Goal: Task Accomplishment & Management: Complete application form

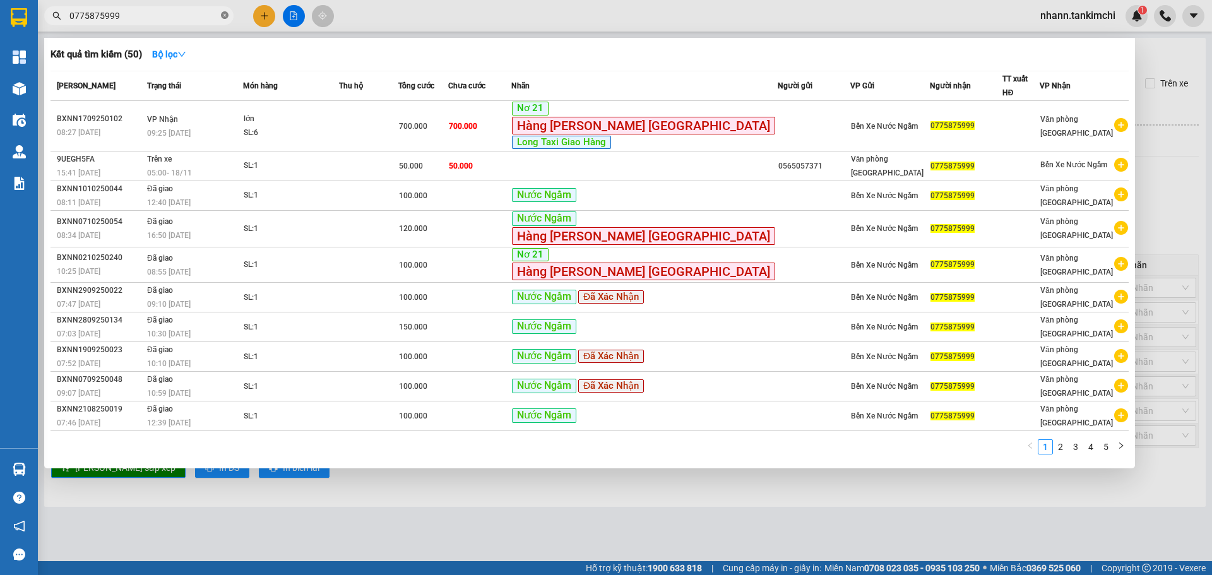
click at [224, 15] on icon "close-circle" at bounding box center [225, 15] width 8 height 8
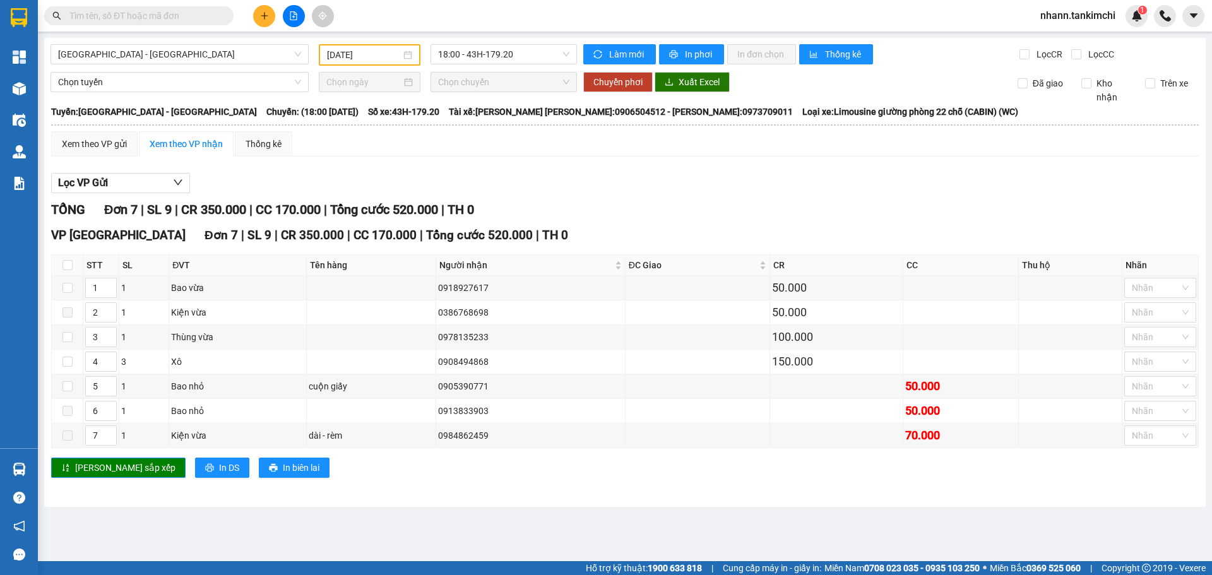
click at [126, 15] on input "text" at bounding box center [143, 16] width 149 height 14
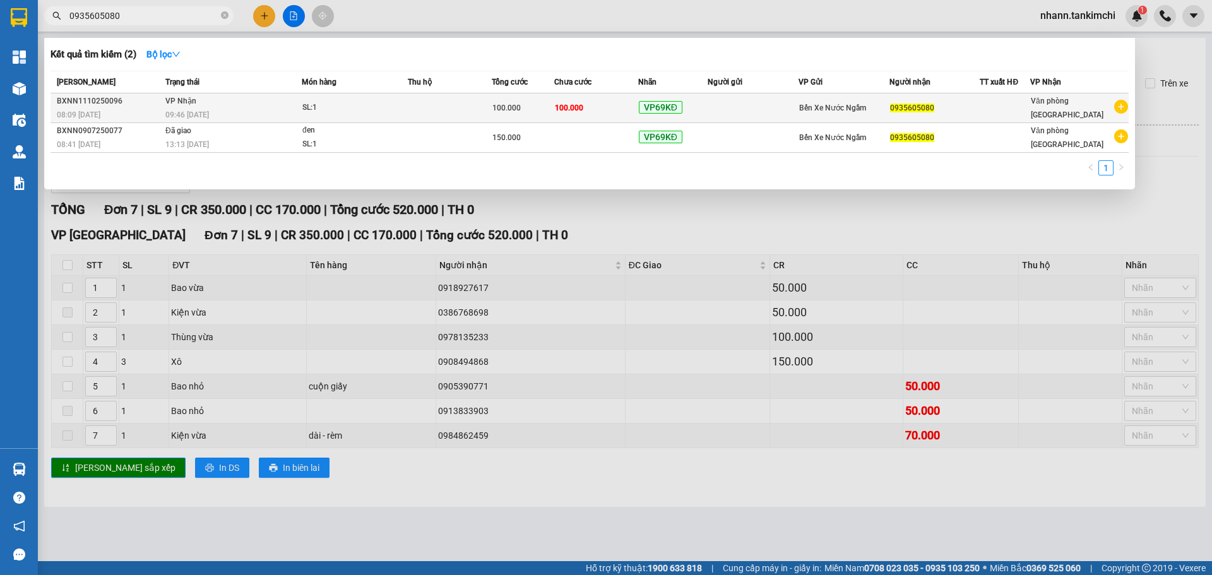
type input "0935605080"
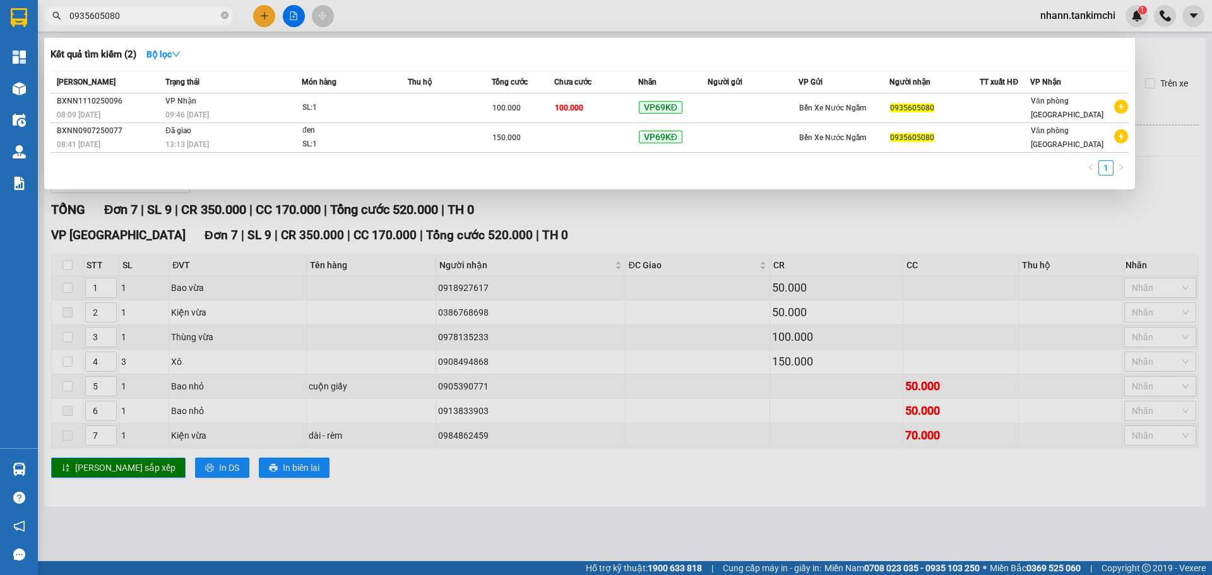
click at [286, 108] on div "09:46 [DATE]" at bounding box center [233, 115] width 136 height 14
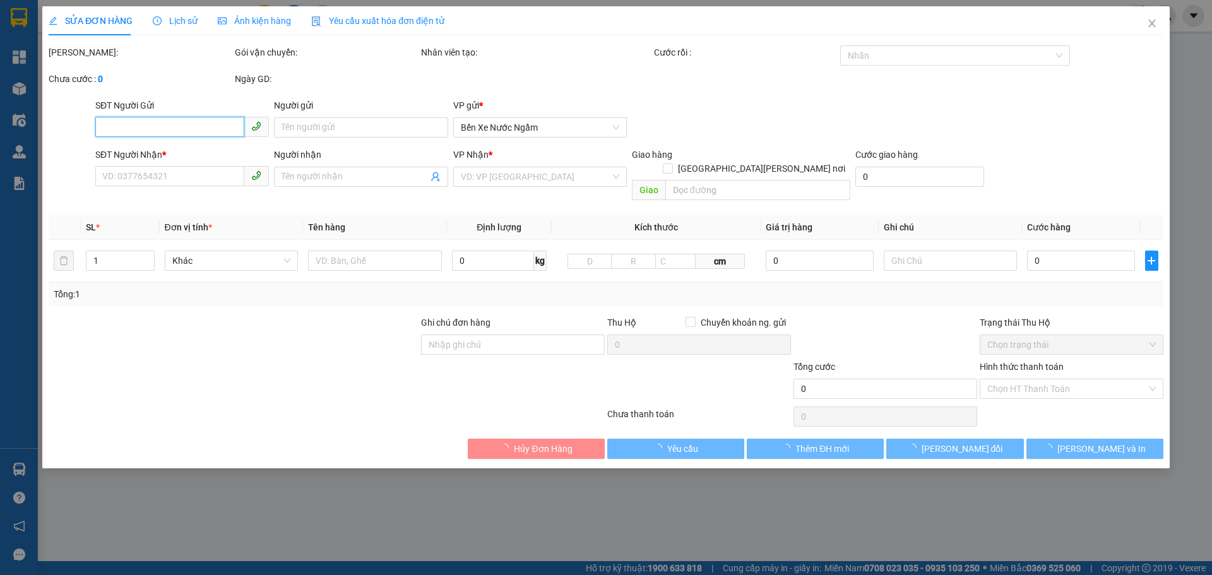
type input "0935605080"
type input "100.000"
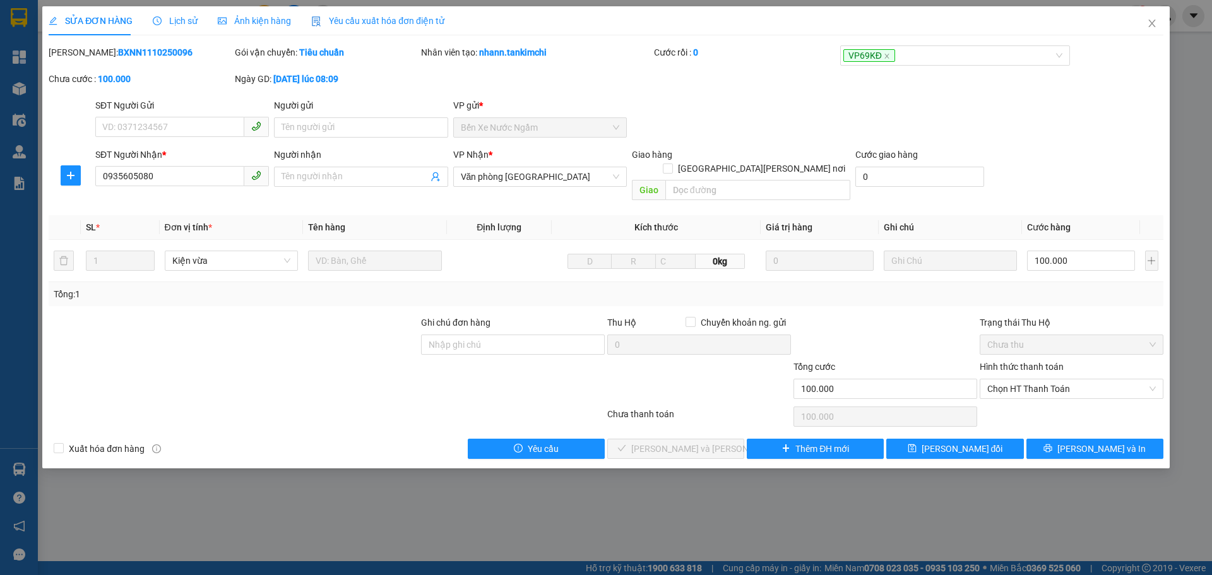
click at [182, 18] on span "Lịch sử" at bounding box center [175, 21] width 45 height 10
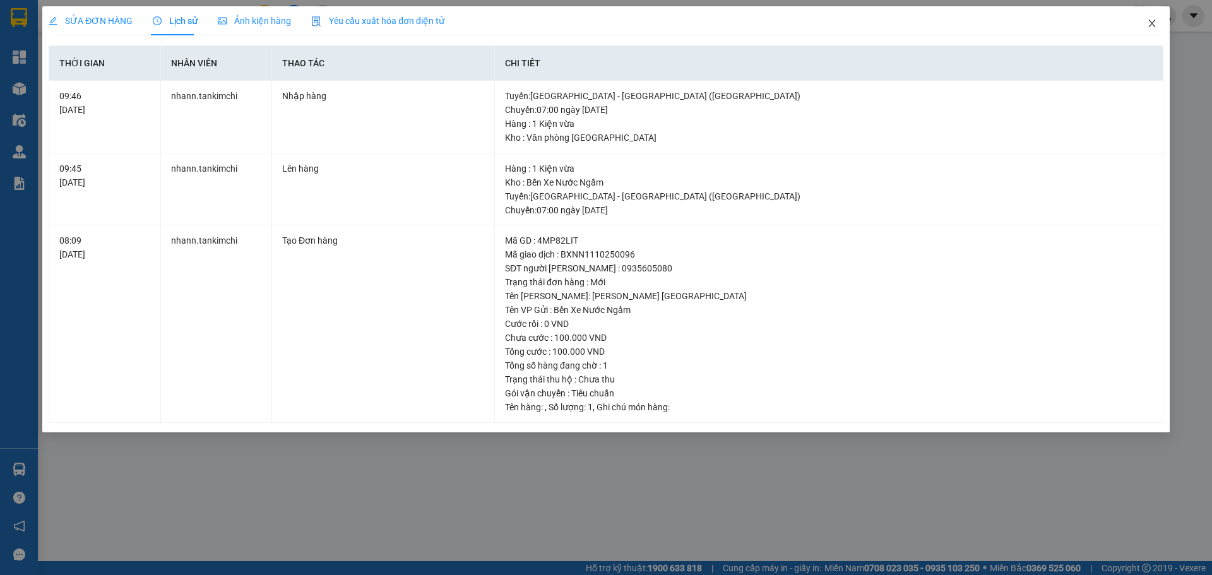
click at [1152, 23] on icon "close" at bounding box center [1152, 23] width 10 height 10
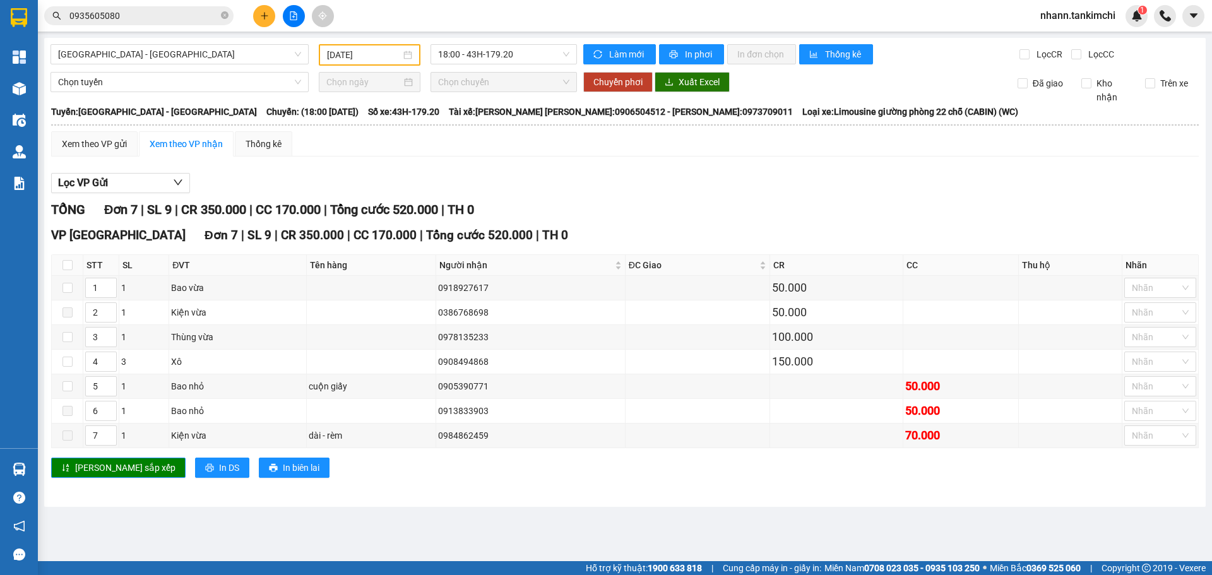
click at [148, 20] on input "0935605080" at bounding box center [143, 16] width 149 height 14
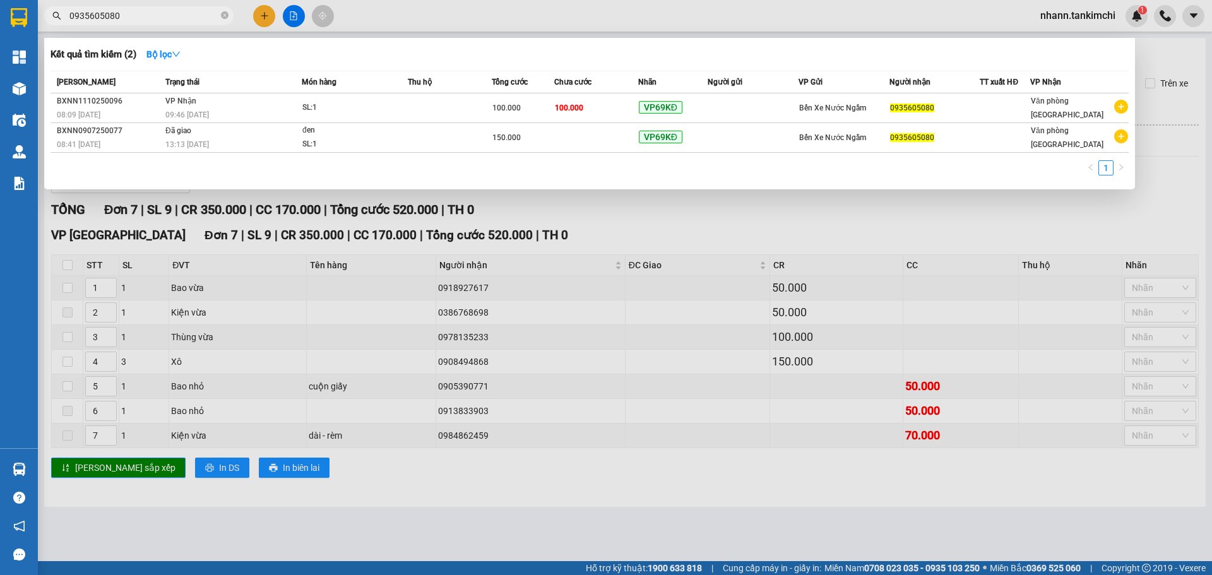
click at [100, 15] on input "0935605080" at bounding box center [143, 16] width 149 height 14
click at [100, 16] on input "0935605080" at bounding box center [143, 16] width 149 height 14
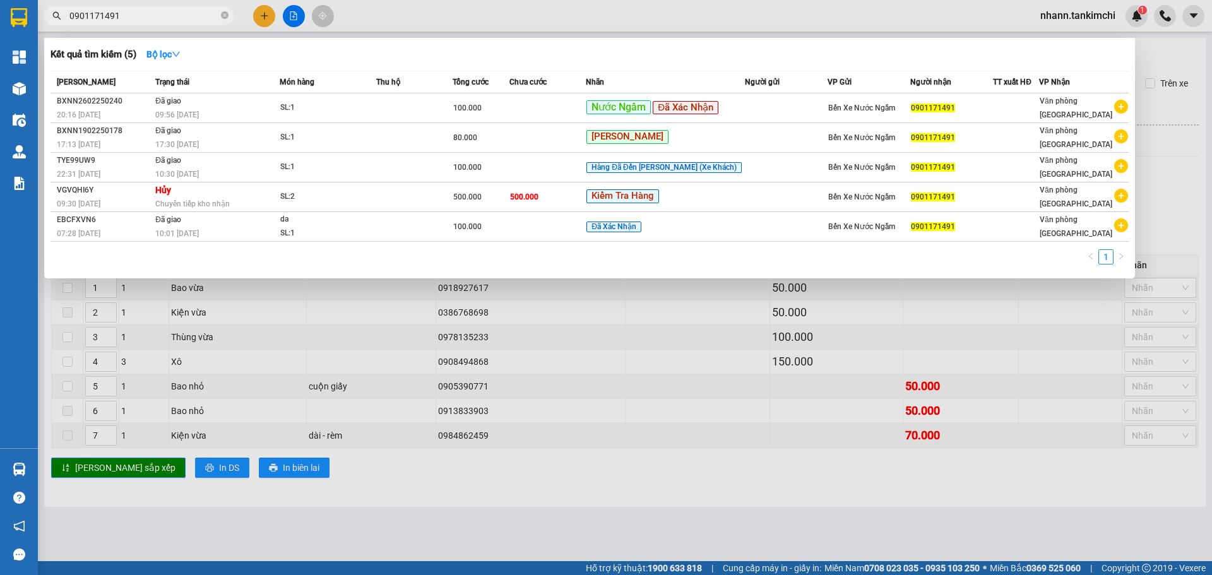
drag, startPoint x: 98, startPoint y: 14, endPoint x: 149, endPoint y: 6, distance: 51.8
click at [89, 12] on input "0901171491" at bounding box center [143, 16] width 149 height 14
click at [149, 6] on div at bounding box center [606, 287] width 1212 height 575
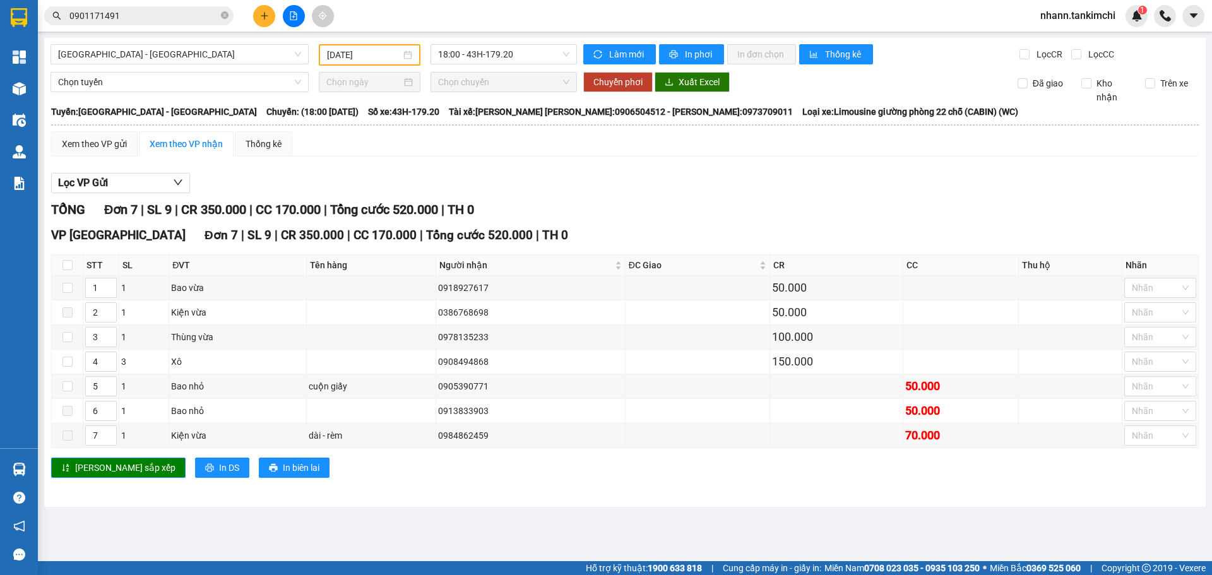
click at [149, 8] on div "Kết quả [PERSON_NAME] ( 5 ) Bộ lọc Mã ĐH Trạng thái Món hàng Thu hộ Tổng [PERSO…" at bounding box center [123, 16] width 246 height 22
click at [146, 10] on input "0901171491" at bounding box center [143, 16] width 149 height 14
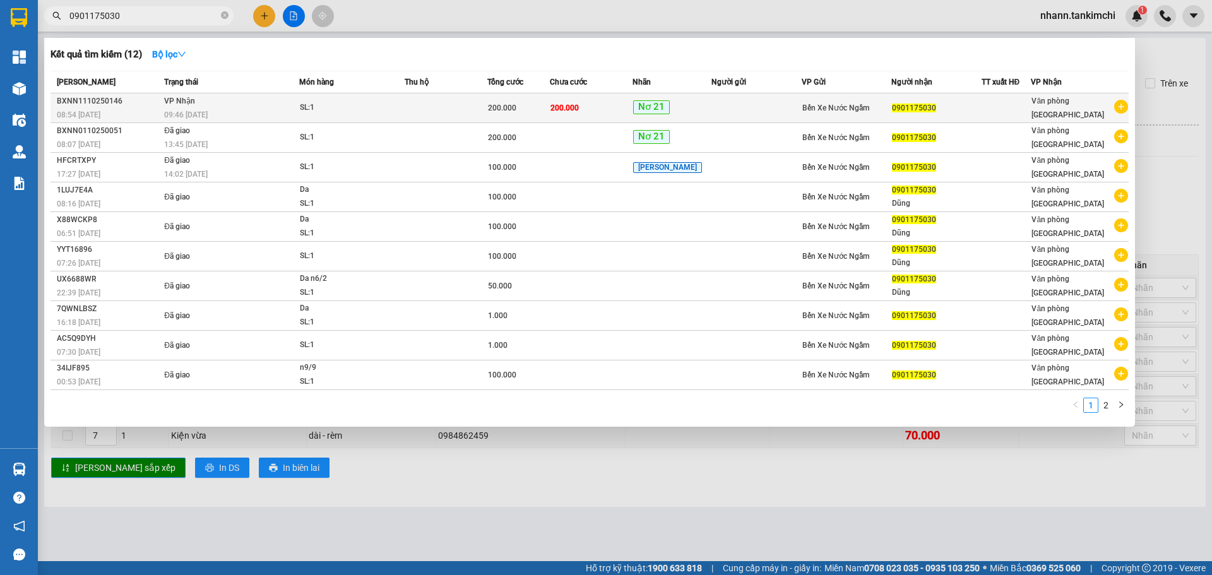
type input "0901175030"
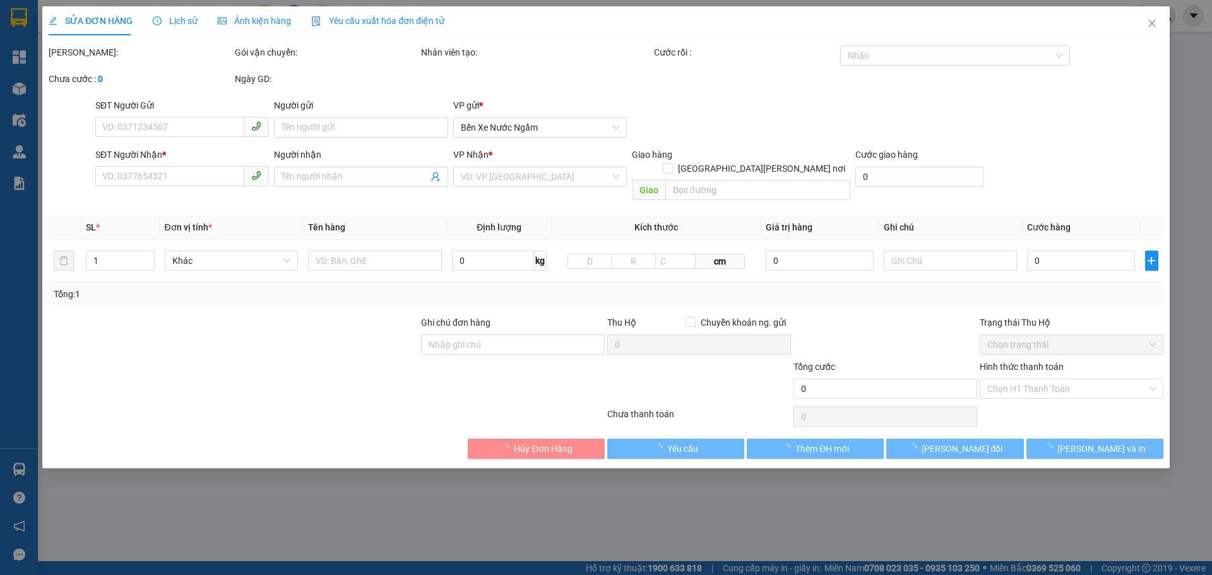
click at [183, 18] on span "Lịch sử" at bounding box center [175, 21] width 45 height 10
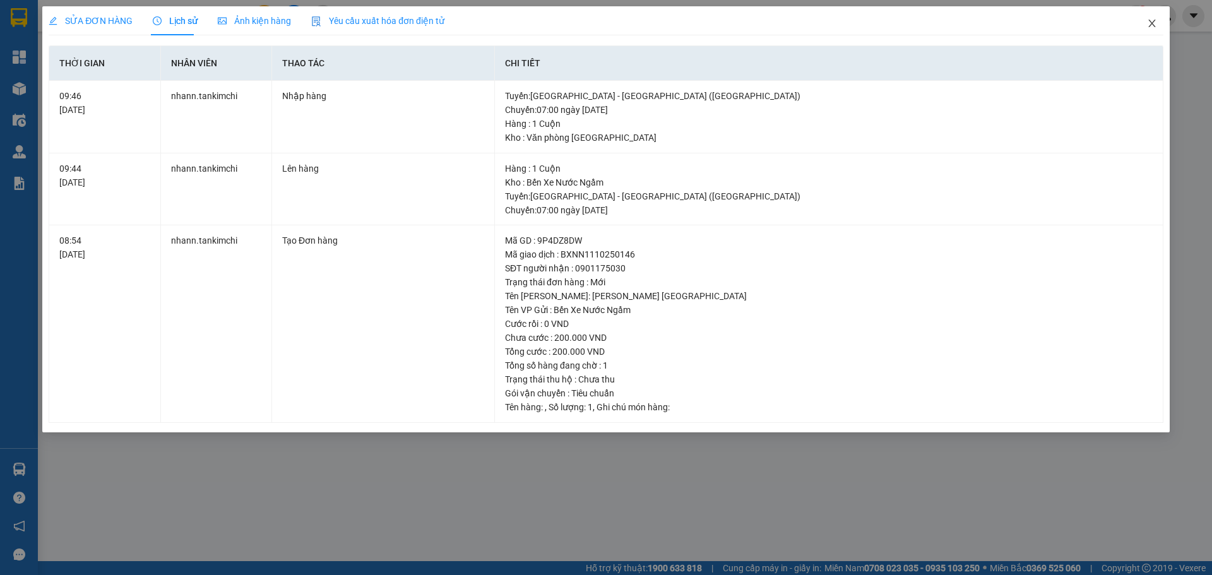
click at [1150, 20] on icon "close" at bounding box center [1152, 23] width 10 height 10
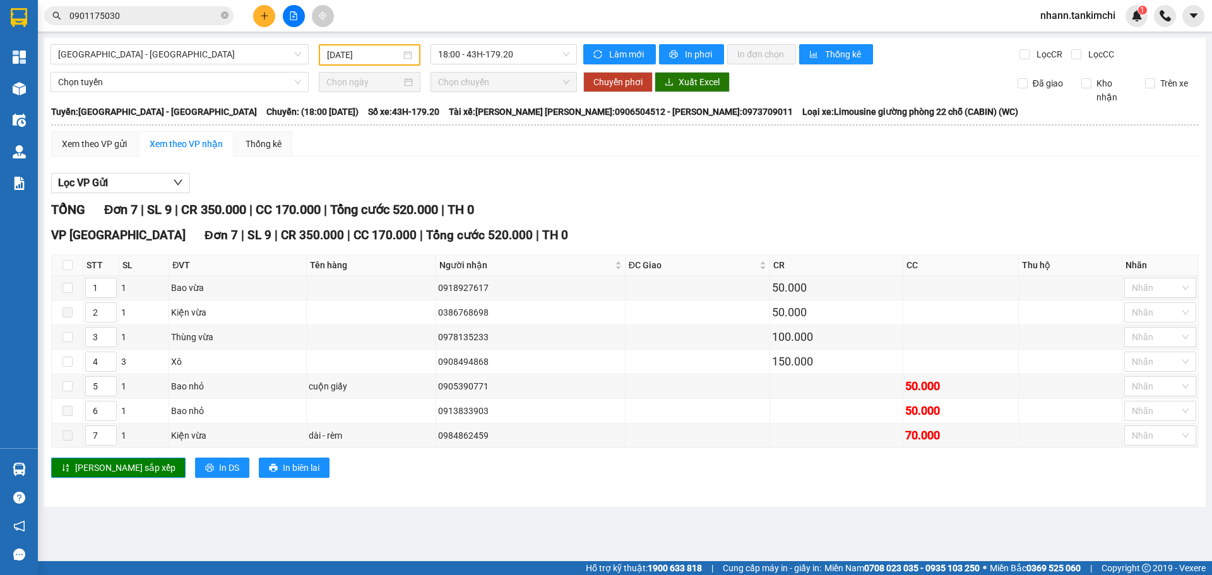
click at [140, 16] on input "0901175030" at bounding box center [143, 16] width 149 height 14
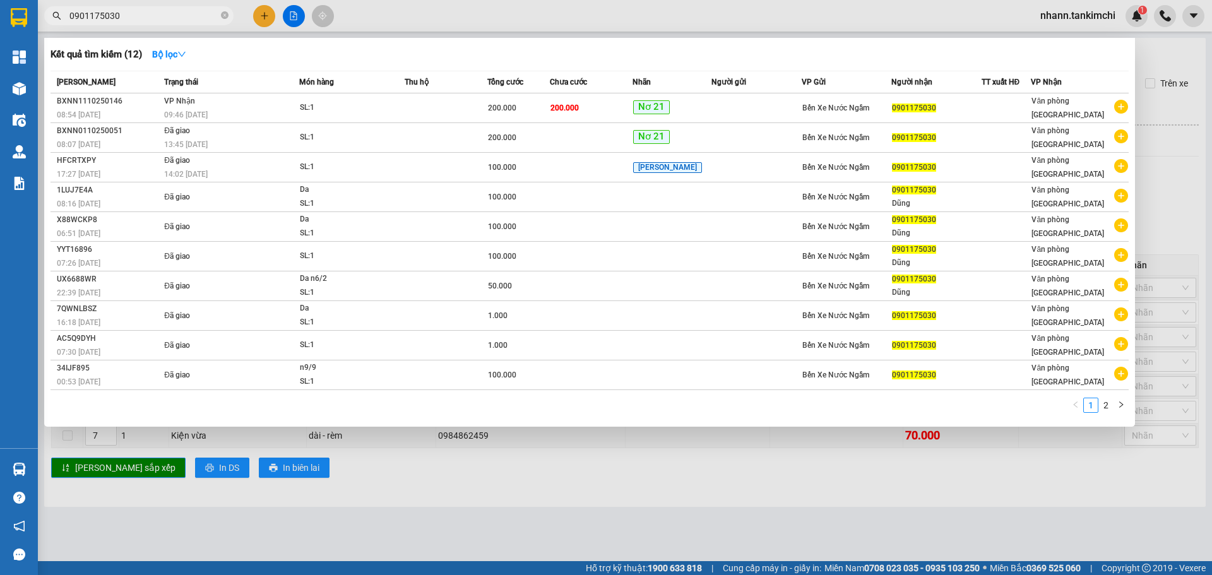
click at [140, 16] on input "0901175030" at bounding box center [143, 16] width 149 height 14
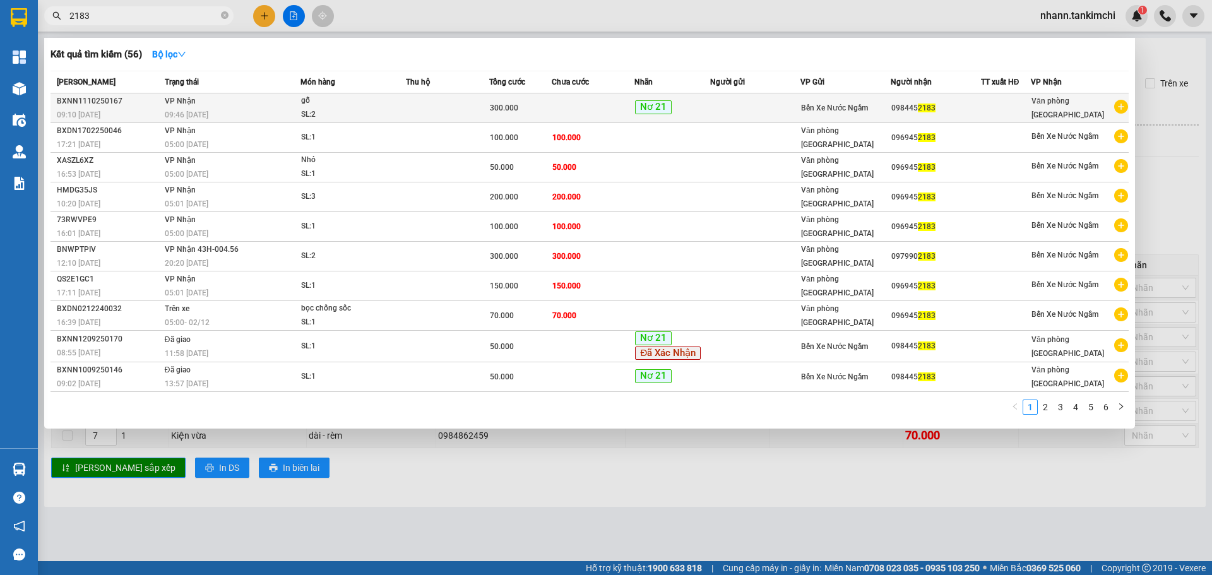
type input "2183"
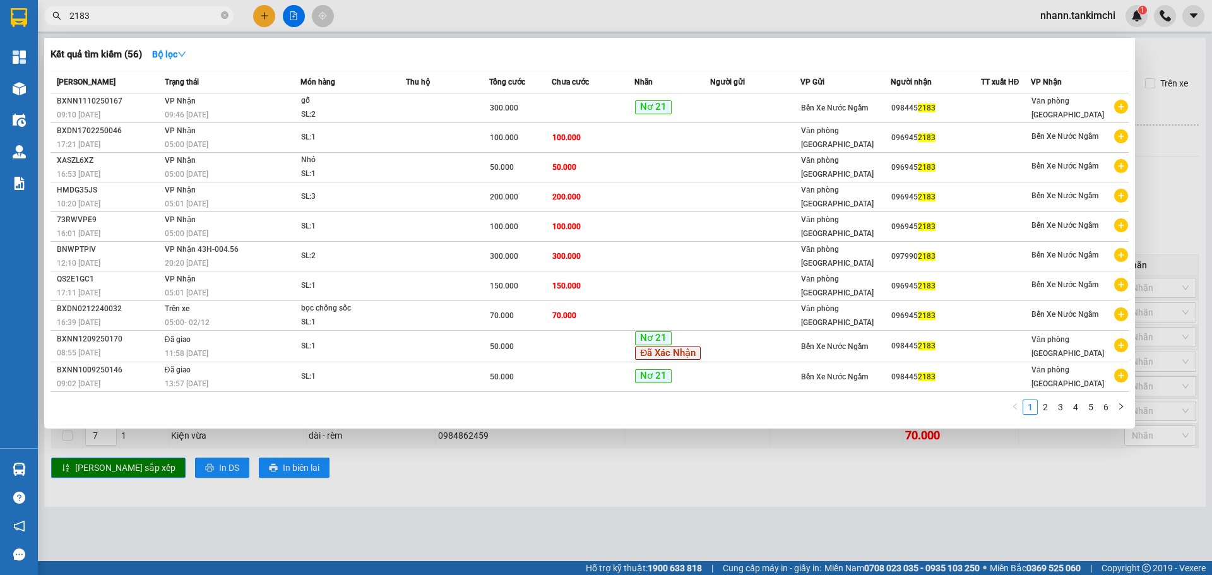
click at [370, 107] on div "gỗ" at bounding box center [348, 101] width 95 height 14
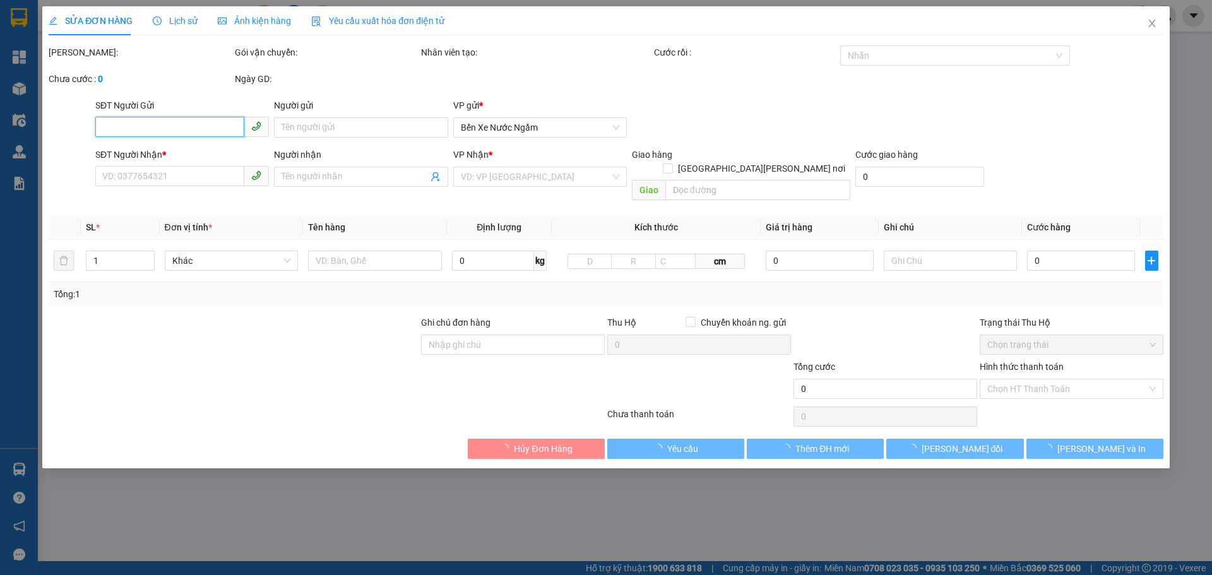
type input "0984452183"
type input "300.000"
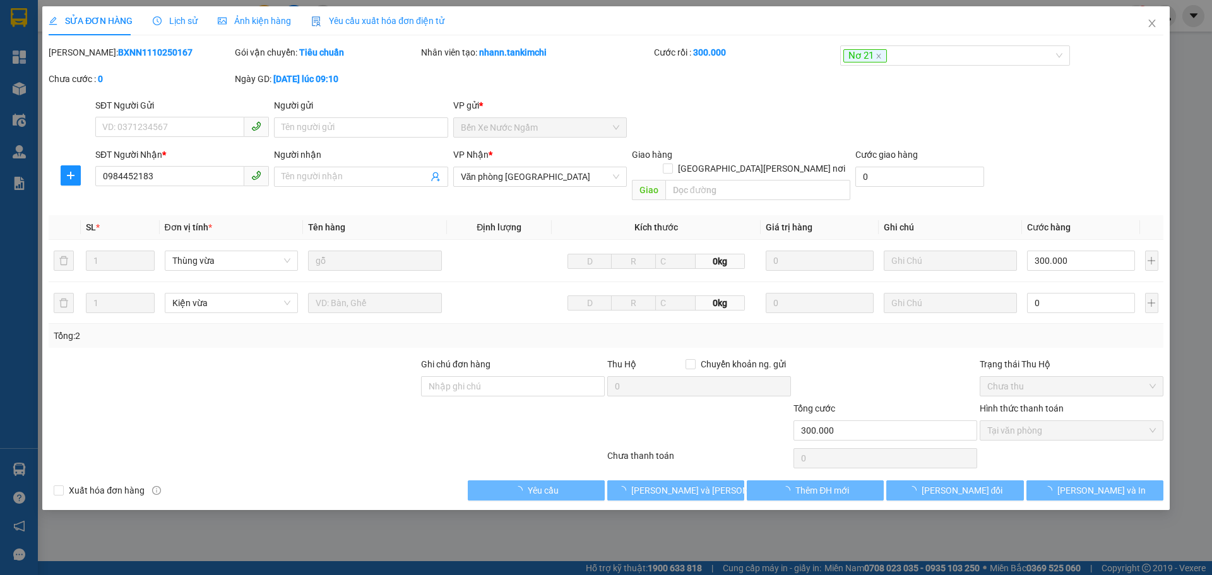
click at [174, 20] on span "Lịch sử" at bounding box center [175, 21] width 45 height 10
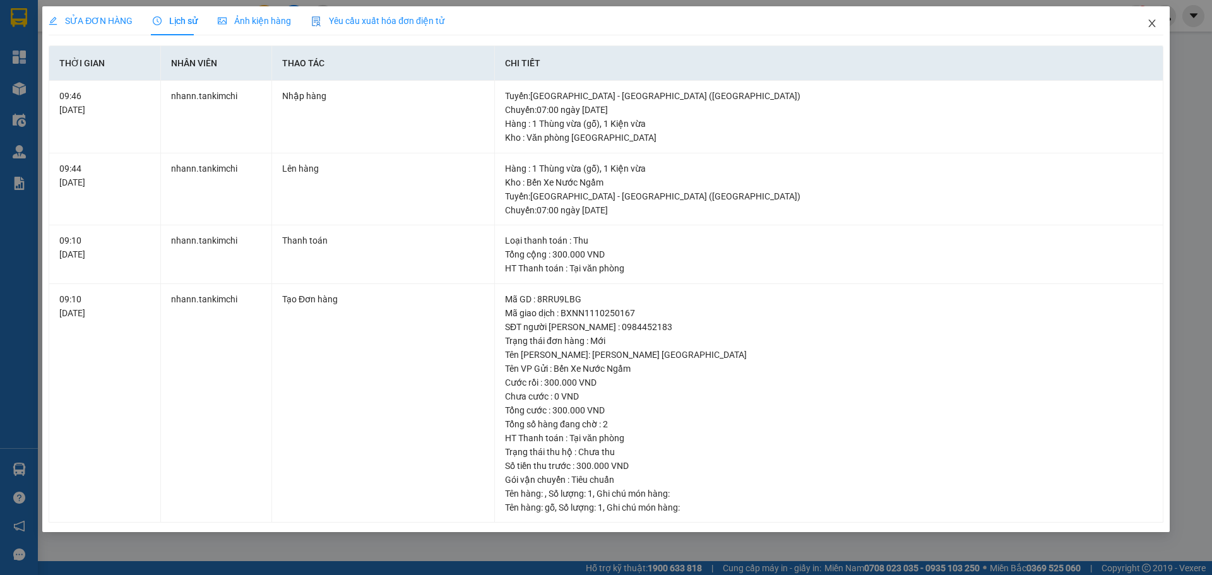
click at [1153, 23] on icon "close" at bounding box center [1152, 24] width 7 height 8
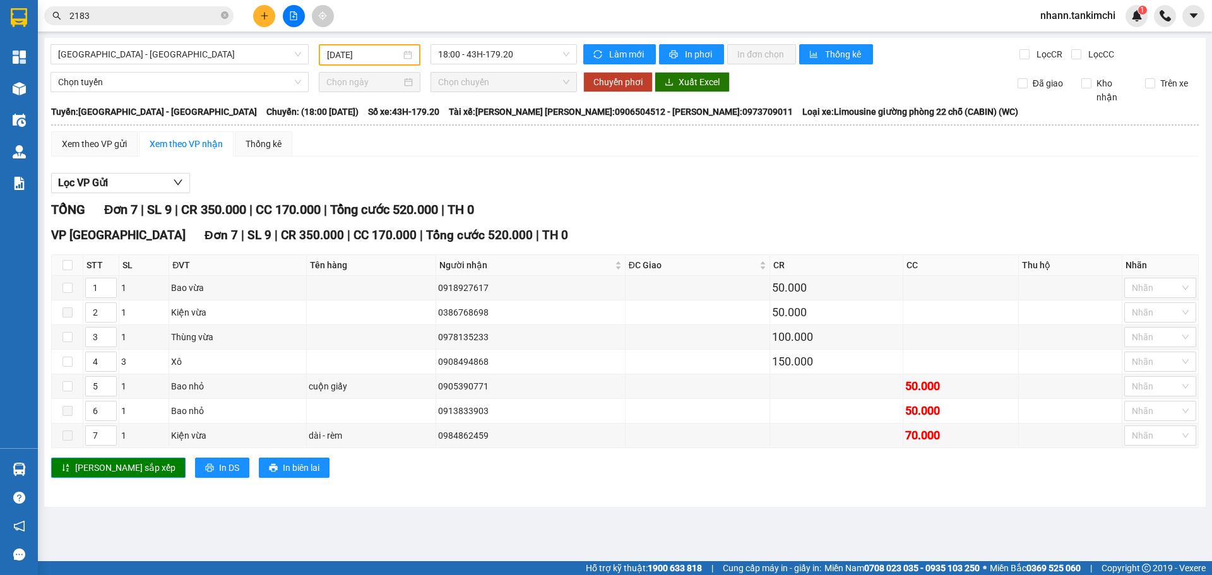
click at [139, 16] on input "2183" at bounding box center [143, 16] width 149 height 14
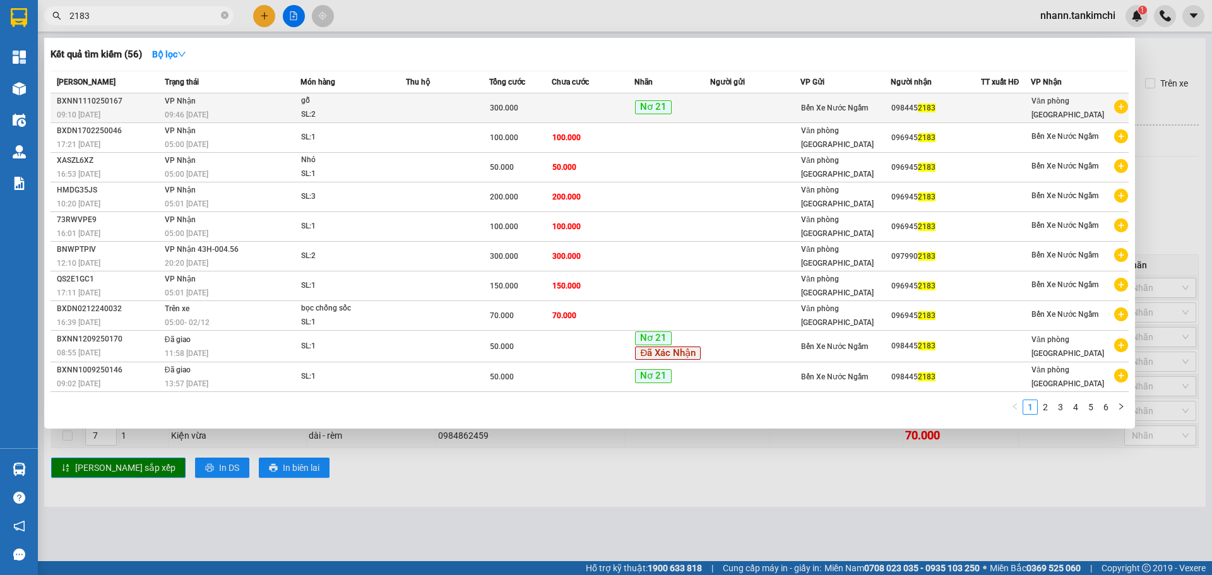
click at [383, 110] on div "SL: 2" at bounding box center [348, 115] width 95 height 14
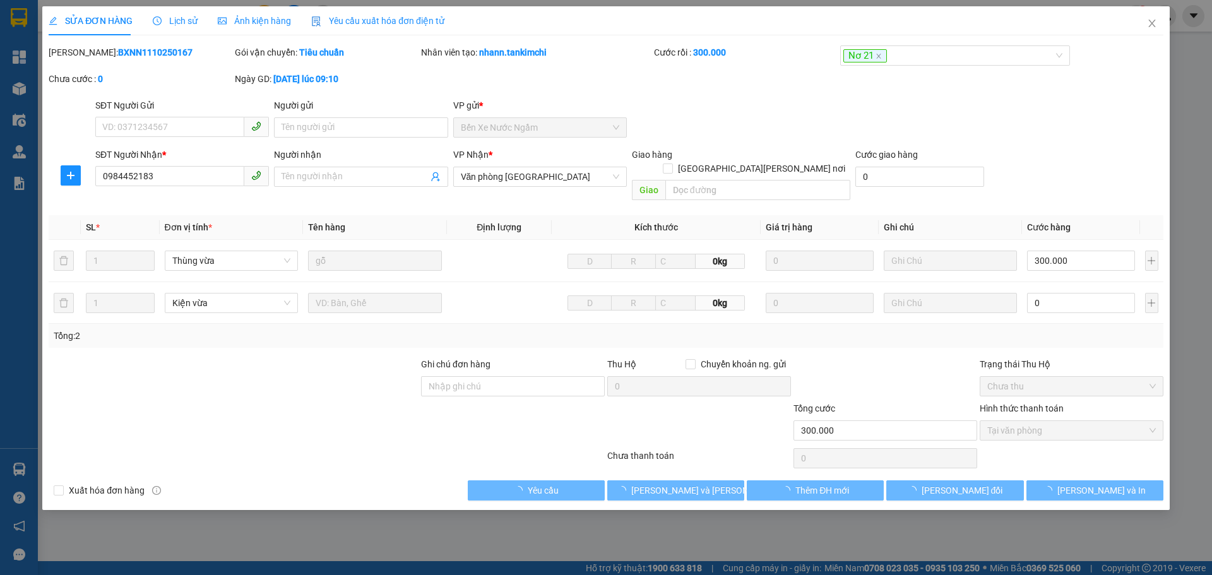
type input "0984452183"
type input "300.000"
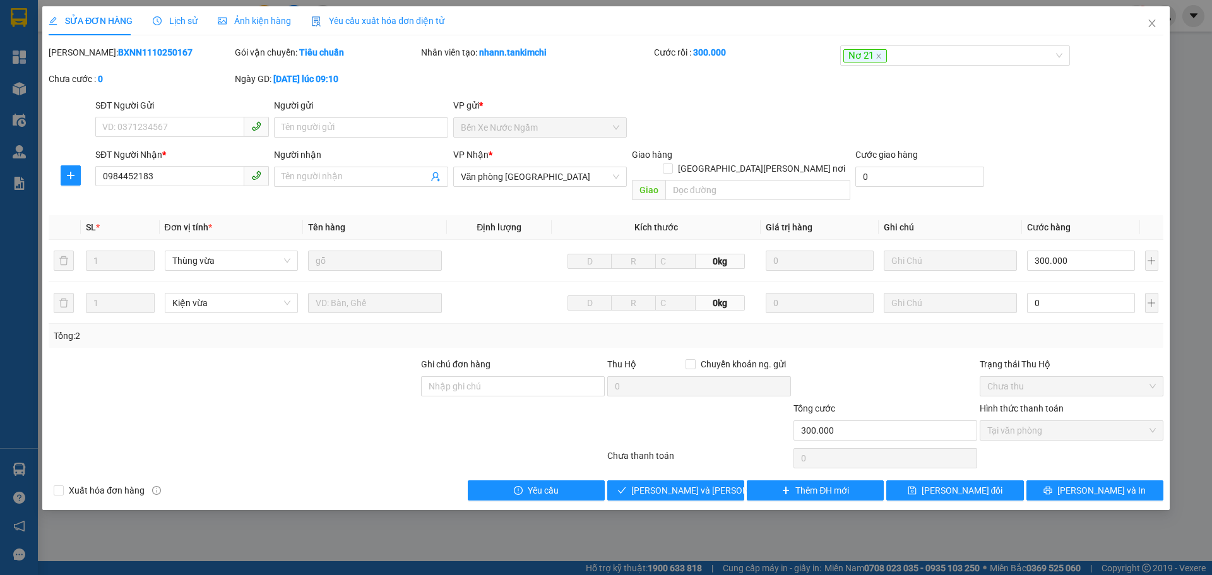
click at [190, 23] on span "Lịch sử" at bounding box center [175, 21] width 45 height 10
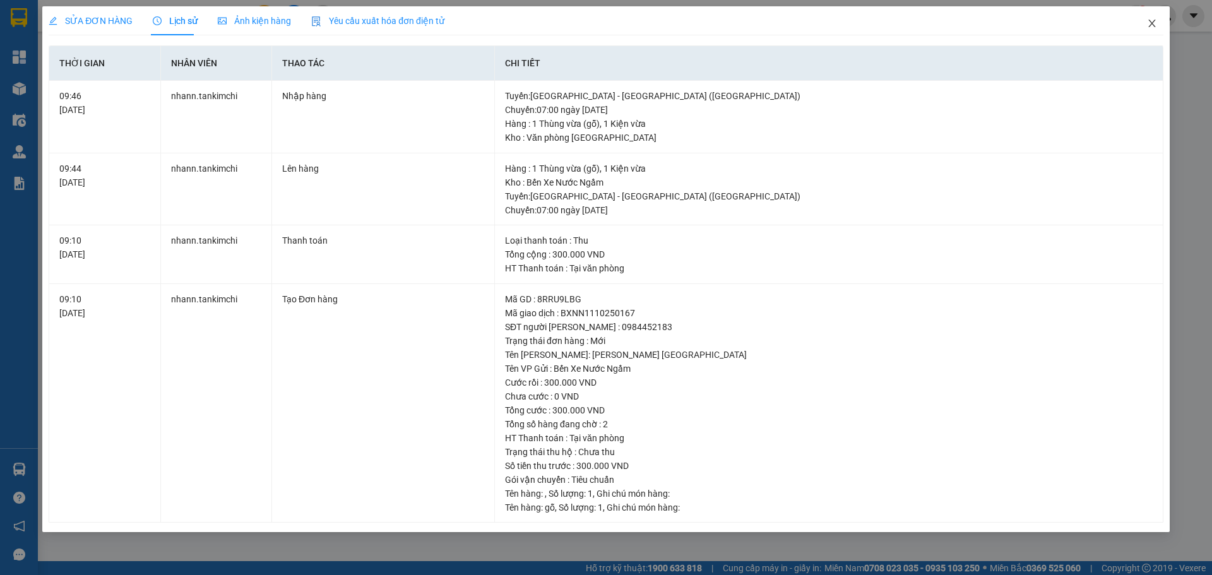
click at [1154, 24] on icon "close" at bounding box center [1152, 23] width 10 height 10
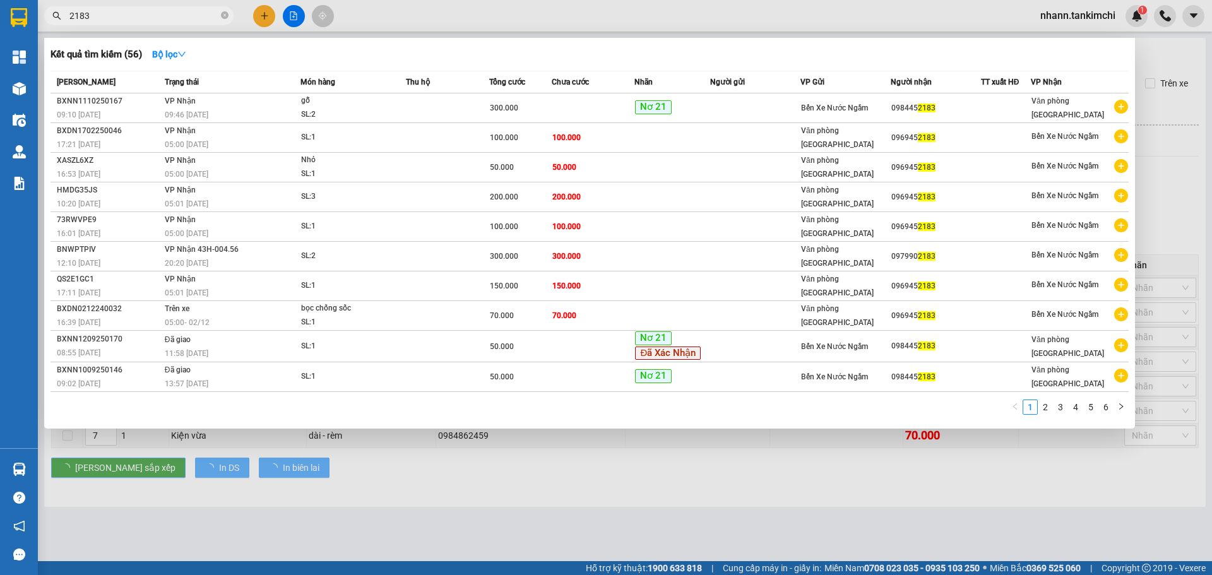
click at [103, 11] on input "2183" at bounding box center [143, 16] width 149 height 14
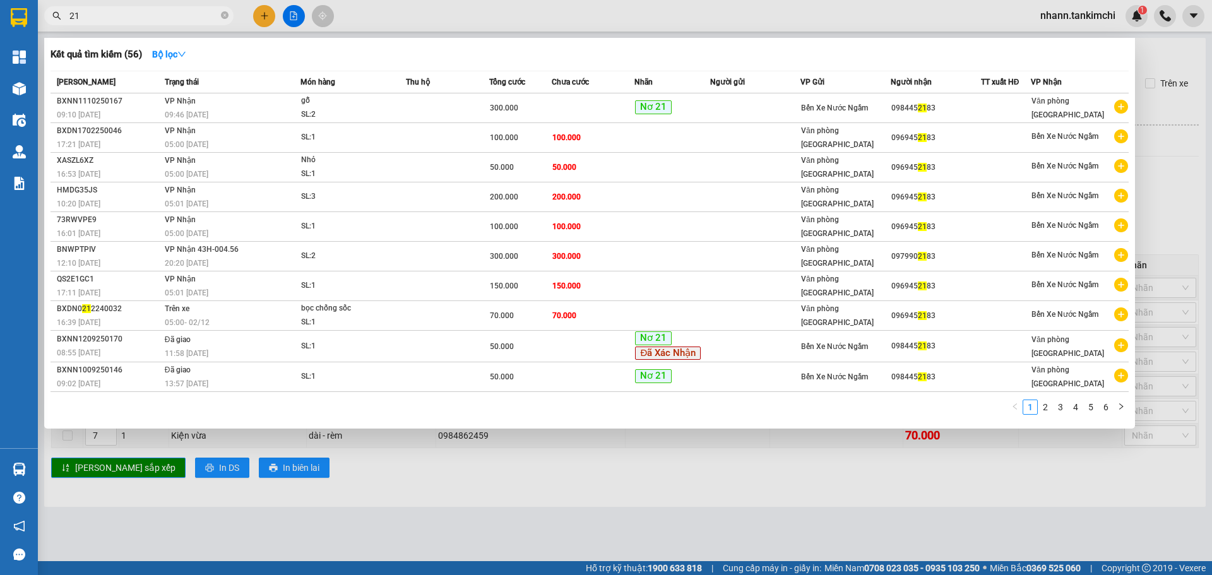
type input "2"
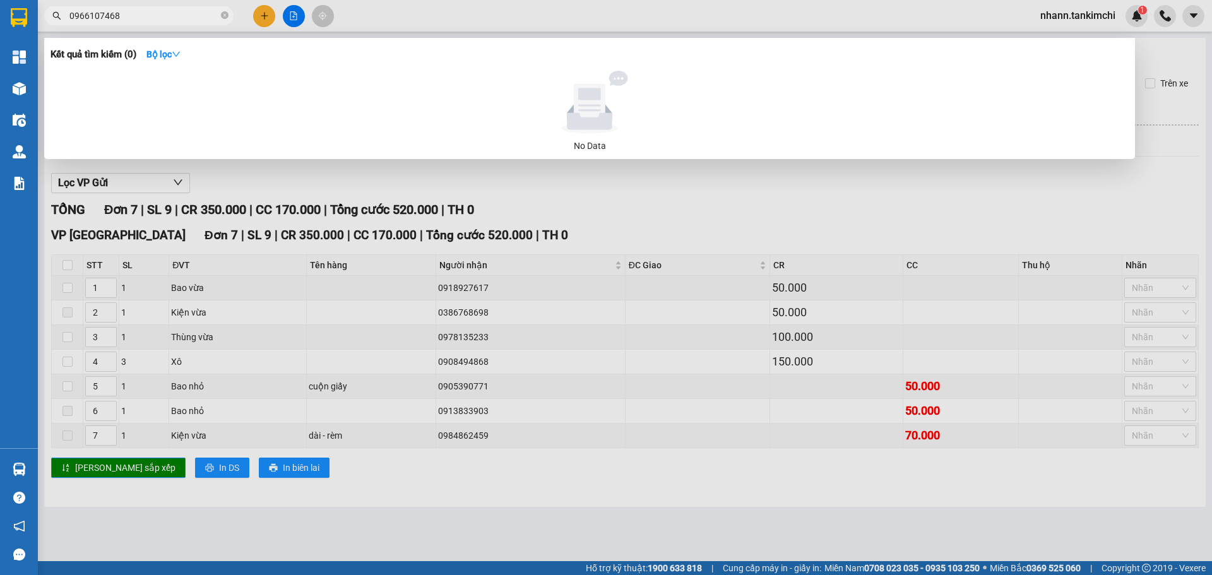
click at [121, 17] on input "0966107468" at bounding box center [143, 16] width 149 height 14
click at [131, 14] on input "0966107468" at bounding box center [143, 16] width 149 height 14
type input "0863304268"
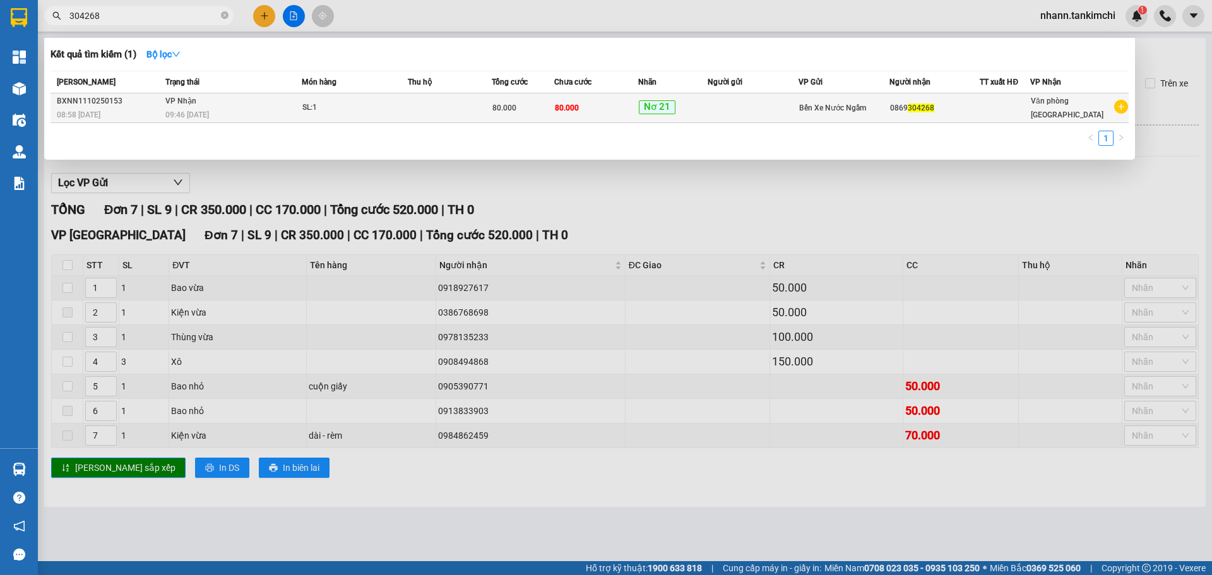
type input "304268"
click at [428, 112] on td at bounding box center [450, 108] width 84 height 30
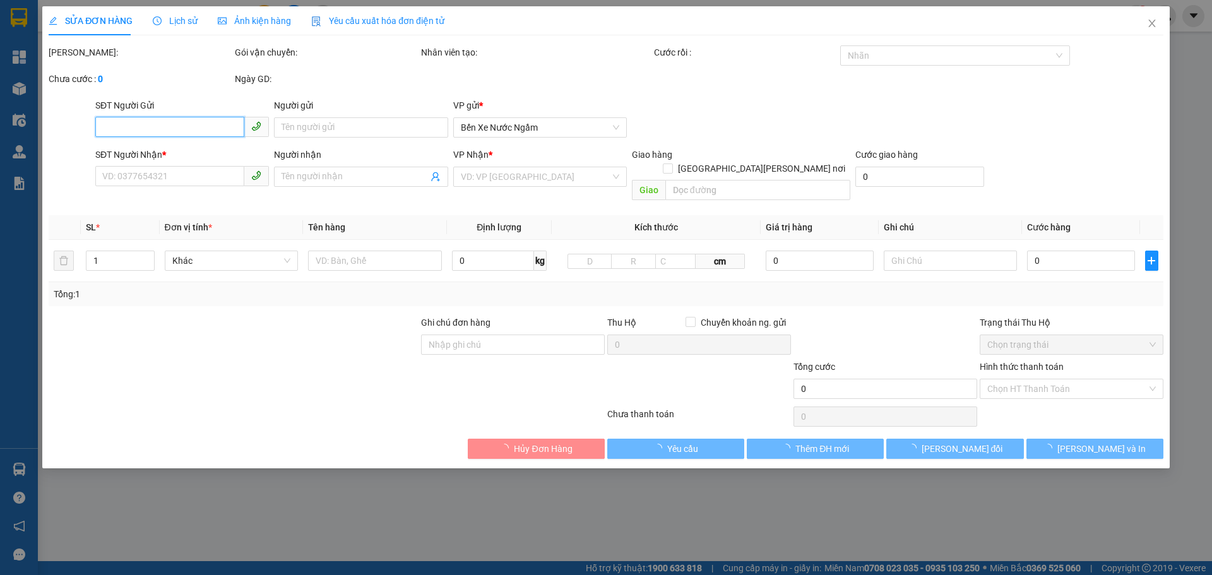
type input "0869304268"
type input "80.000"
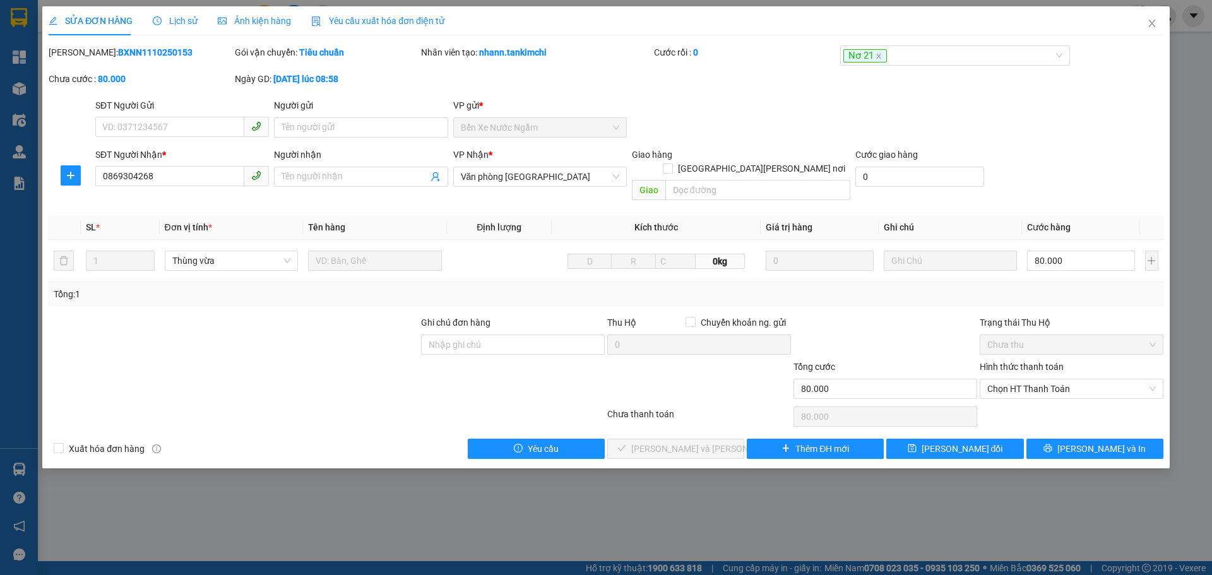
click at [186, 21] on span "Lịch sử" at bounding box center [175, 21] width 45 height 10
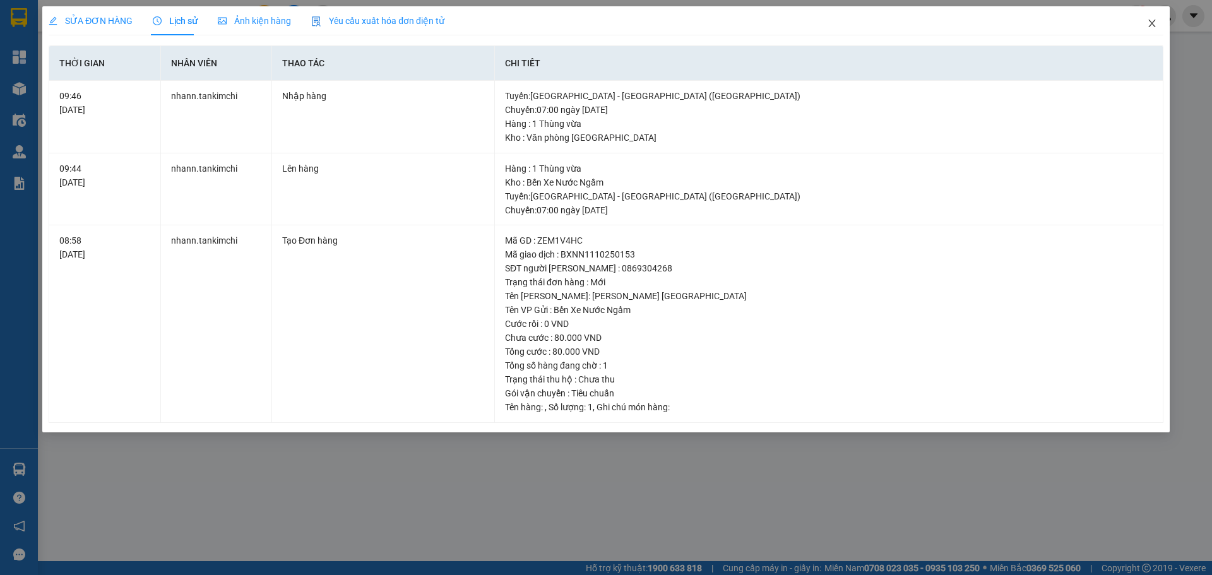
click at [1154, 22] on icon "close" at bounding box center [1152, 24] width 7 height 8
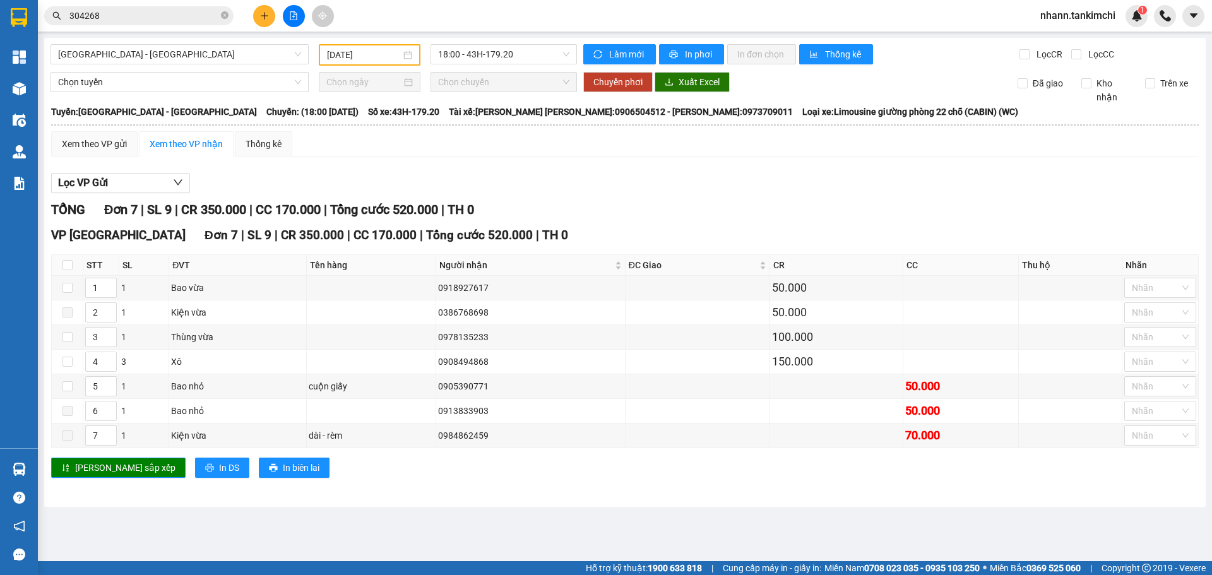
click at [137, 16] on input "304268" at bounding box center [143, 16] width 149 height 14
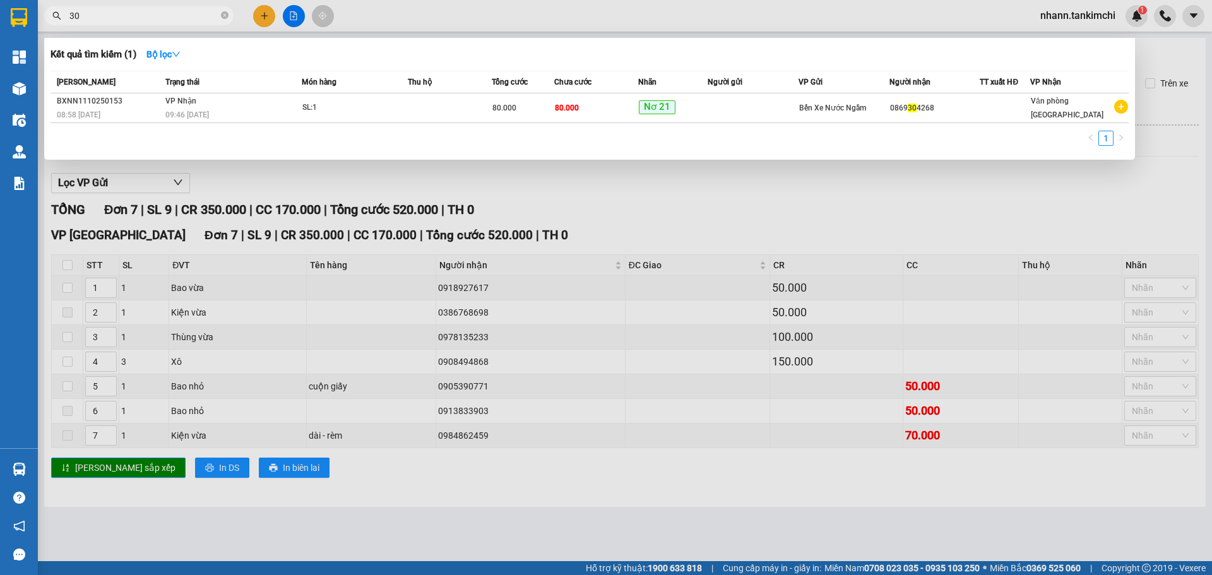
type input "3"
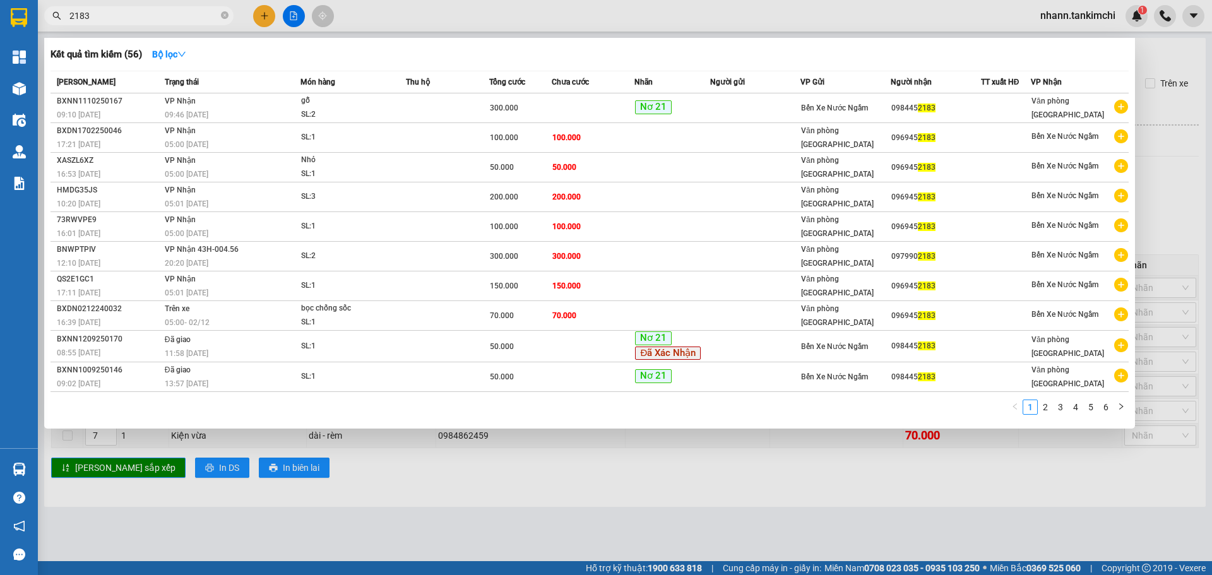
type input "2183"
click at [112, 16] on input "2183" at bounding box center [143, 16] width 149 height 14
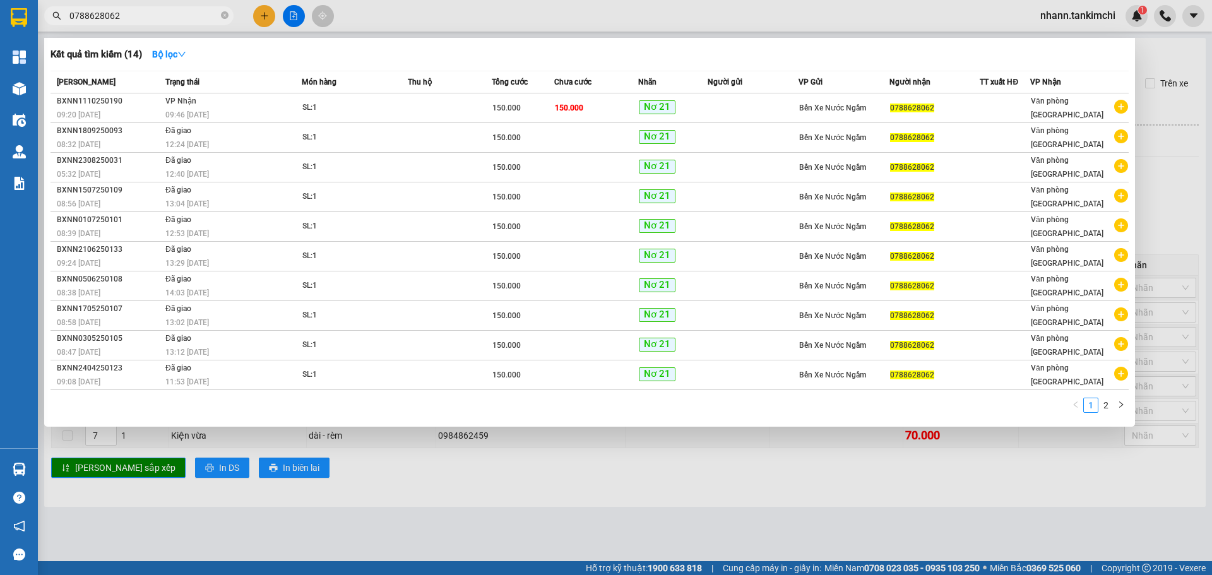
type input "0788628062"
